Goal: Transaction & Acquisition: Subscribe to service/newsletter

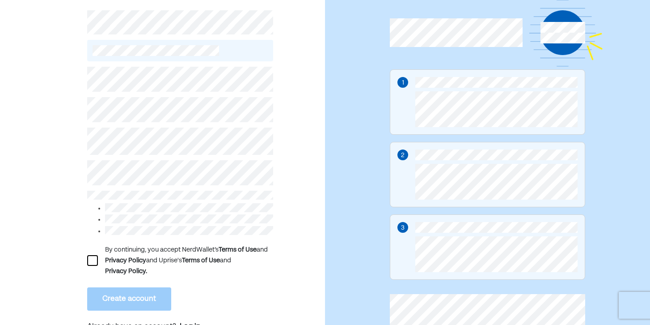
scroll to position [84, 0]
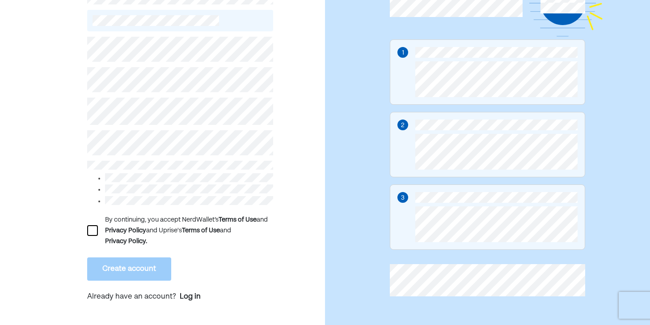
click at [94, 227] on div at bounding box center [92, 230] width 11 height 11
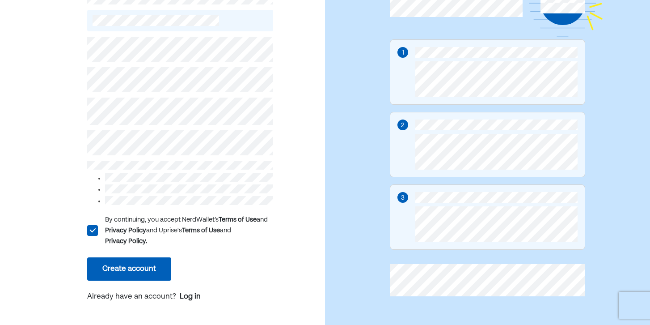
scroll to position [84, 0]
click at [118, 268] on button "Create account" at bounding box center [129, 268] width 84 height 23
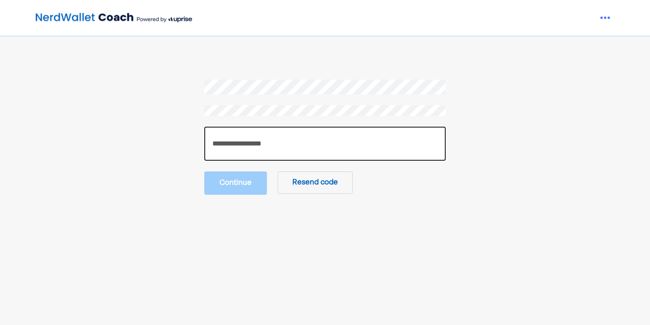
click at [287, 141] on input "number" at bounding box center [324, 144] width 241 height 34
type input "*"
paste input "******"
type input "******"
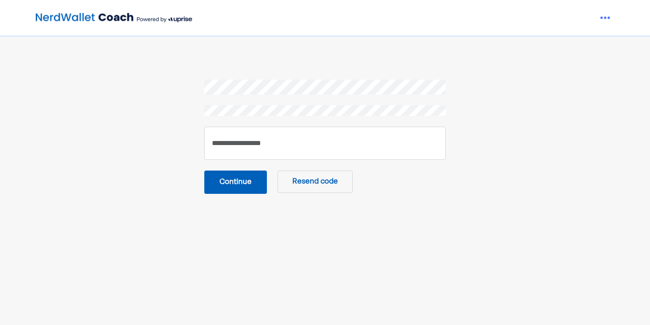
click at [236, 184] on button "Continue" at bounding box center [235, 181] width 63 height 23
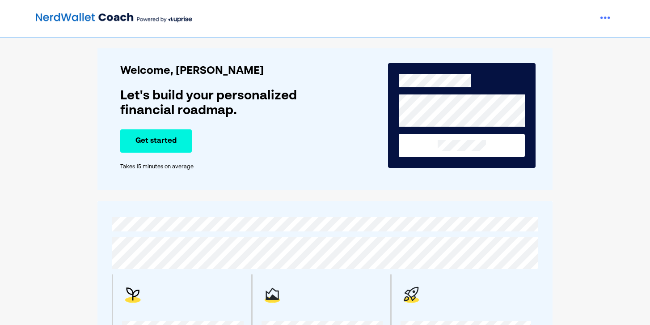
click at [155, 147] on button "Get started" at bounding box center [156, 140] width 72 height 23
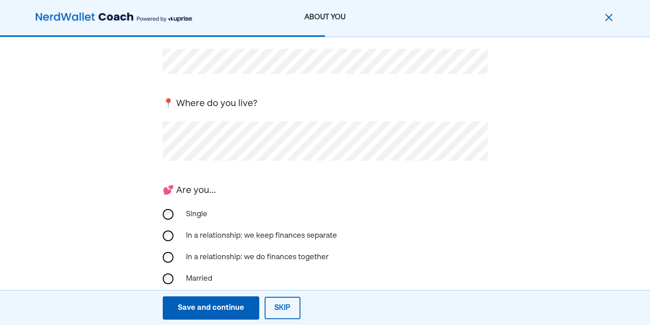
scroll to position [101, 0]
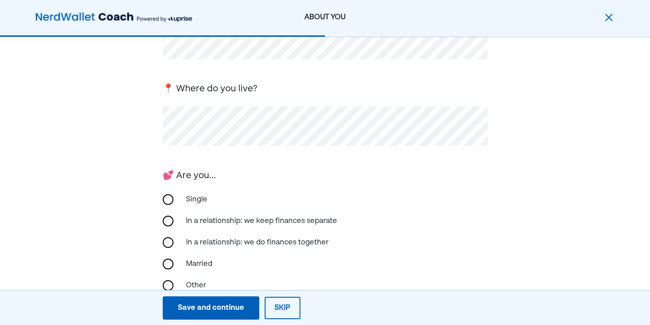
click at [182, 205] on div "Single" at bounding box center [225, 199] width 89 height 21
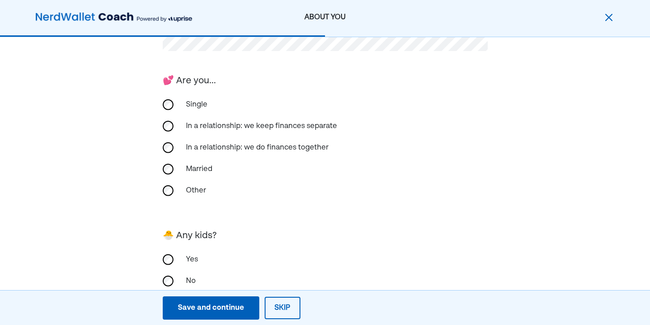
scroll to position [221, 0]
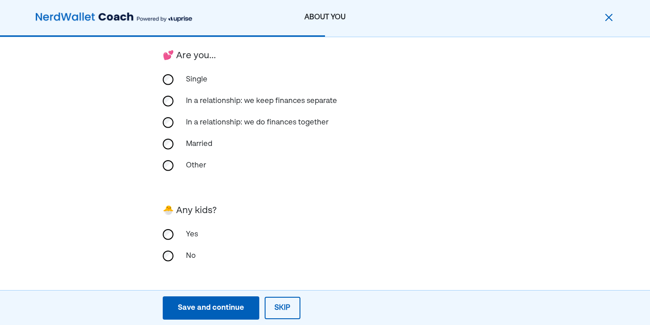
click at [186, 255] on div "No" at bounding box center [225, 255] width 89 height 21
click at [207, 304] on div "Save and continue" at bounding box center [211, 307] width 66 height 11
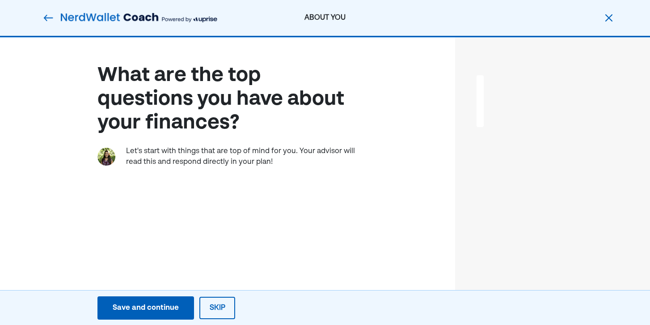
scroll to position [0, 0]
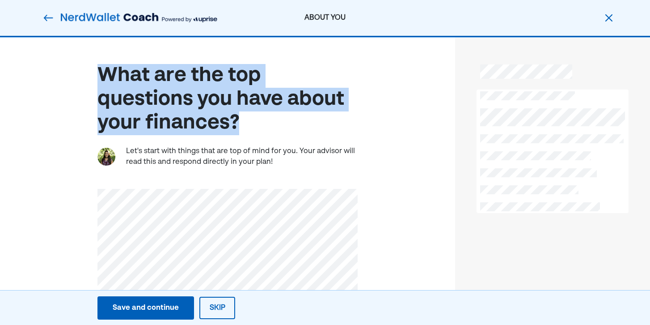
drag, startPoint x: 257, startPoint y: 124, endPoint x: 101, endPoint y: 80, distance: 163.1
click at [101, 80] on div "What are the top questions you have about your finances?" at bounding box center [227, 99] width 260 height 71
copy div "What are the top questions you have about your finances?"
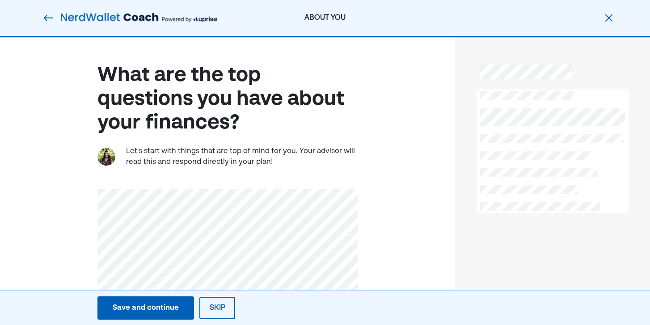
scroll to position [43, 0]
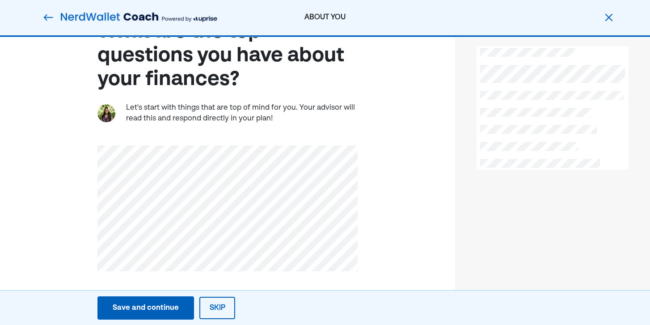
click at [139, 307] on div "Save and continue" at bounding box center [146, 307] width 66 height 11
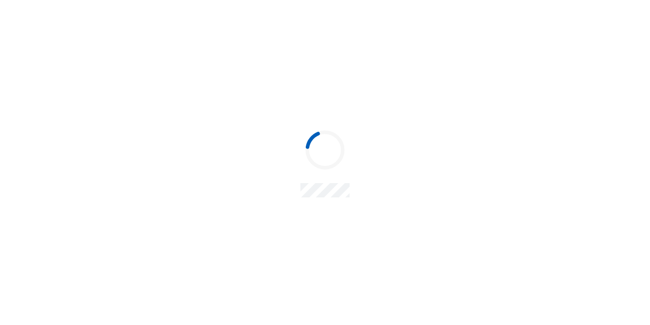
scroll to position [0, 0]
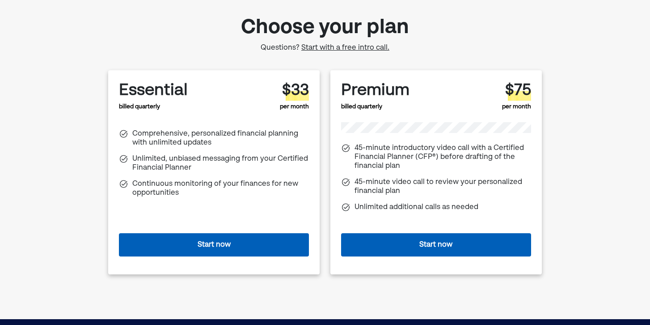
scroll to position [38, 0]
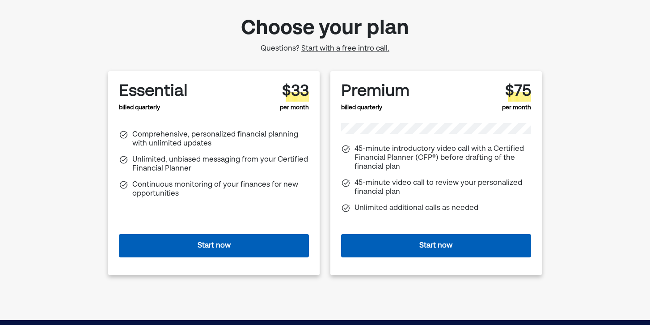
click at [422, 246] on button "Start now" at bounding box center [436, 245] width 190 height 23
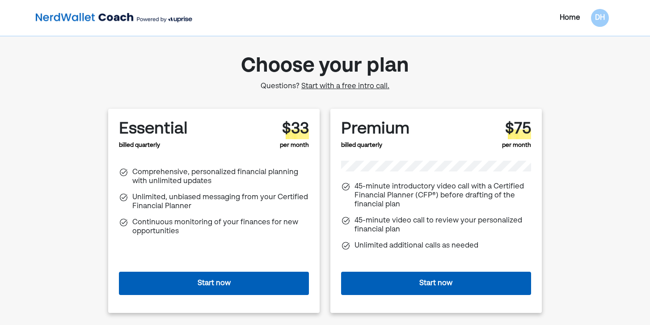
click at [193, 282] on button "Start now" at bounding box center [214, 282] width 190 height 23
